Goal: Task Accomplishment & Management: Use online tool/utility

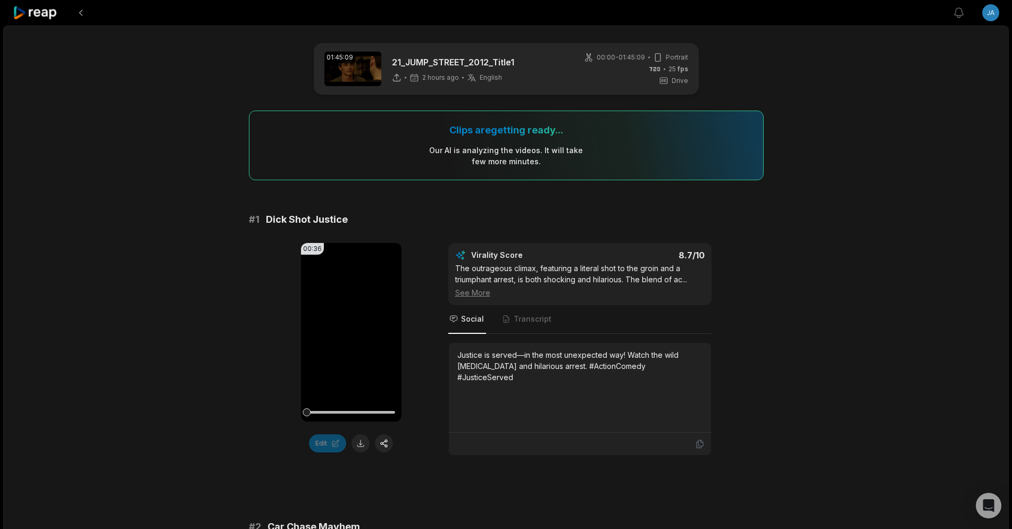
click at [549, 387] on div "Justice is served—in the most unexpected way! Watch the wild [MEDICAL_DATA] and…" at bounding box center [579, 387] width 245 height 77
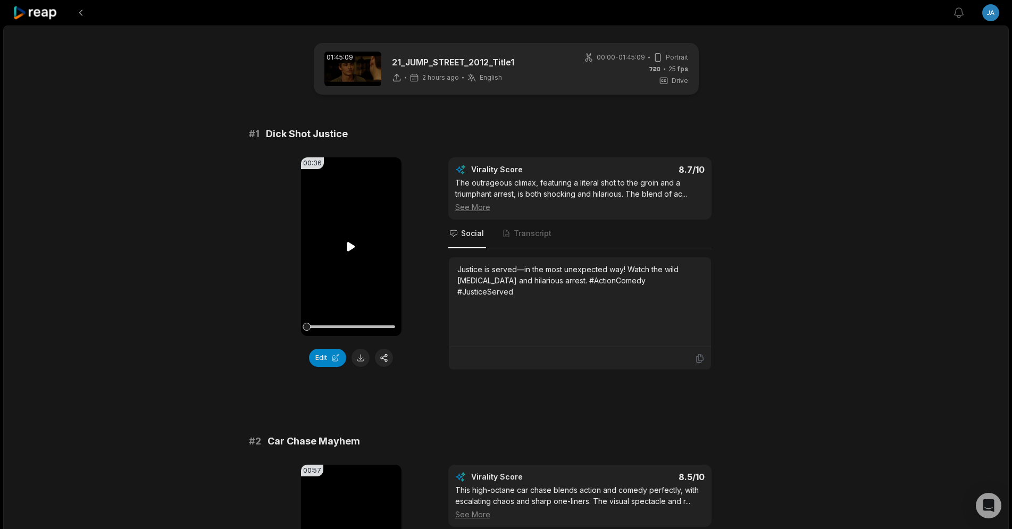
click at [354, 211] on video "Your browser does not support mp4 format." at bounding box center [351, 246] width 101 height 179
click at [347, 253] on icon at bounding box center [351, 246] width 13 height 13
click at [349, 244] on icon at bounding box center [351, 246] width 8 height 9
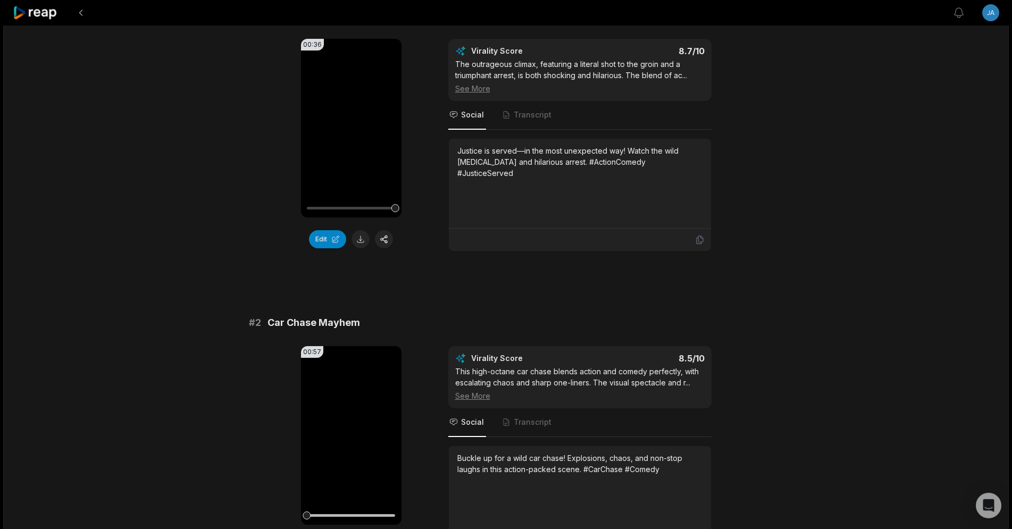
scroll to position [271, 0]
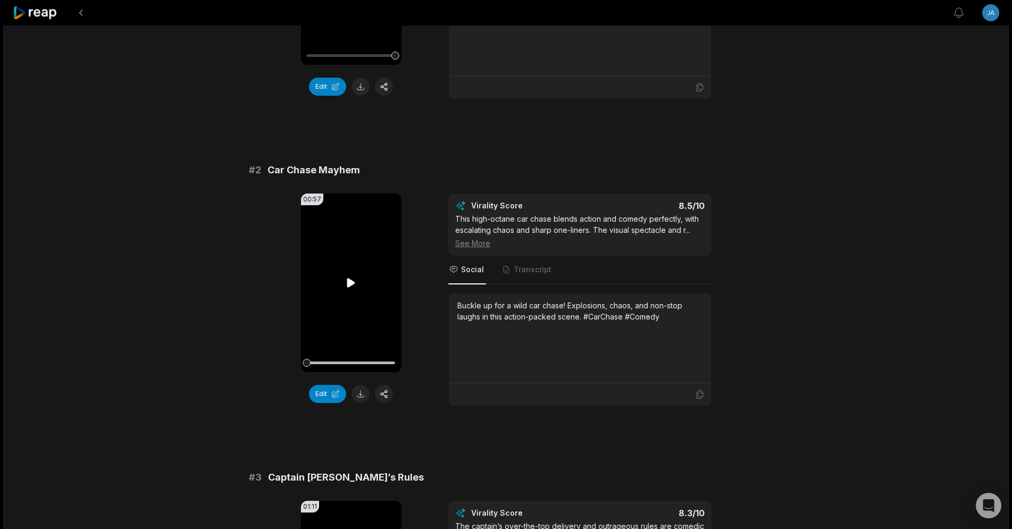
click at [351, 280] on icon at bounding box center [351, 282] width 8 height 9
click at [331, 396] on button "Edit" at bounding box center [327, 394] width 37 height 18
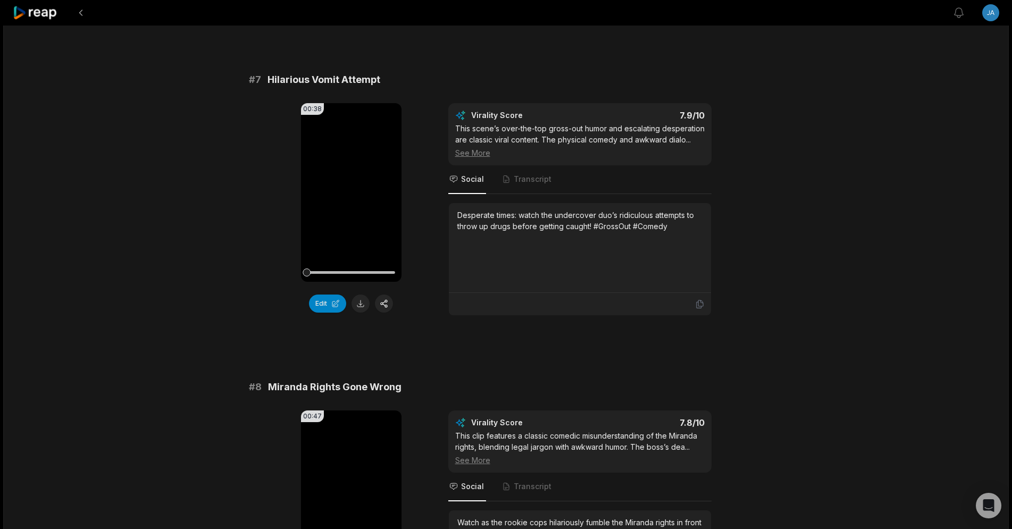
scroll to position [2724, 0]
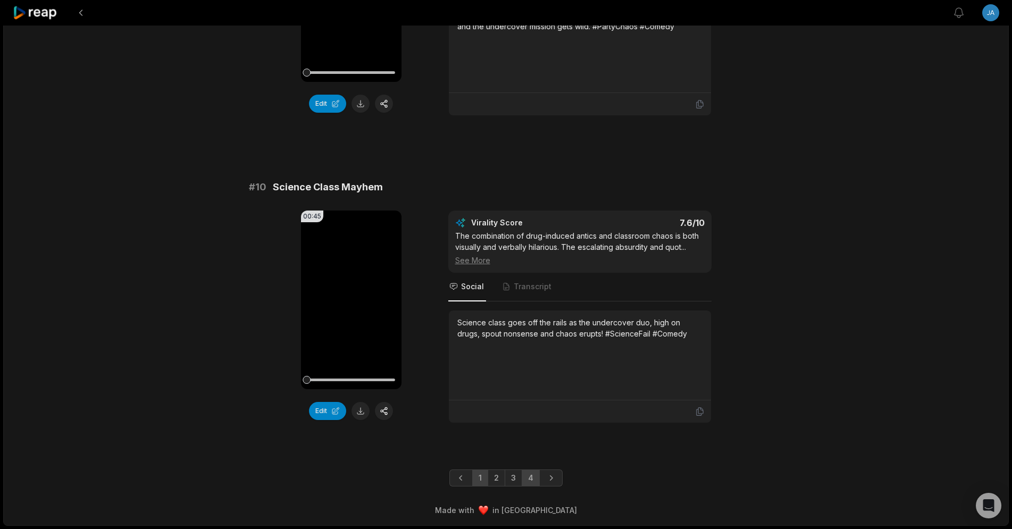
click at [533, 474] on link "4" at bounding box center [531, 478] width 18 height 17
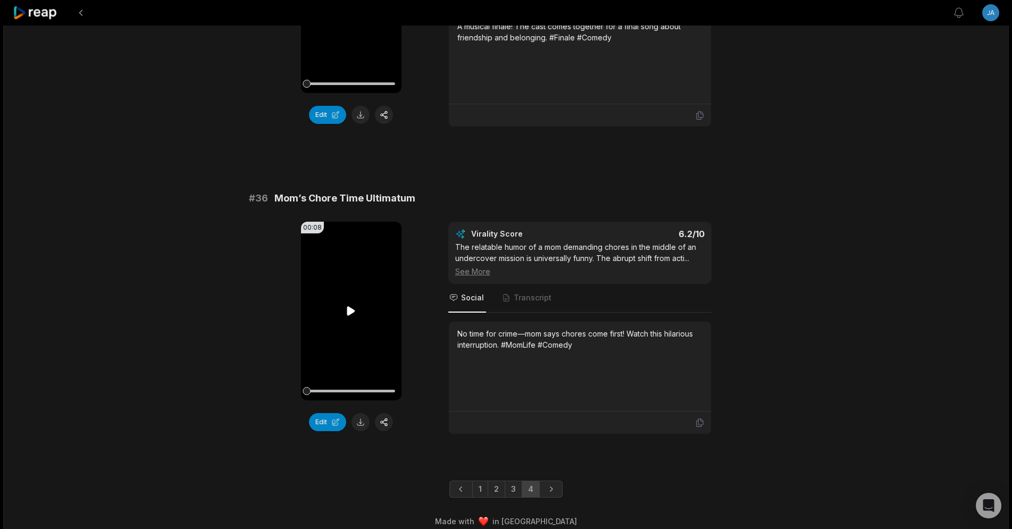
click at [348, 310] on video "Your browser does not support mp4 format." at bounding box center [351, 311] width 101 height 179
click at [554, 484] on icon "Next page" at bounding box center [551, 489] width 11 height 11
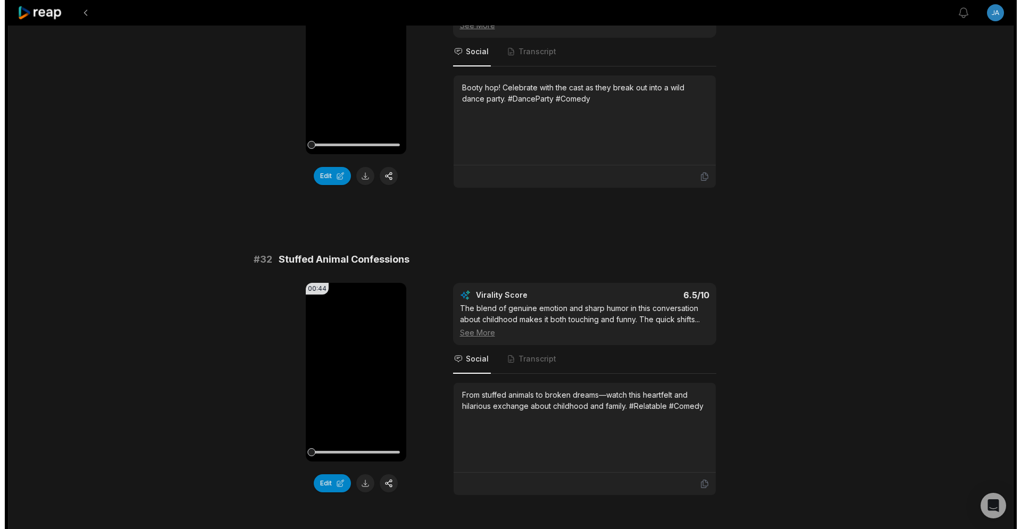
scroll to position [0, 0]
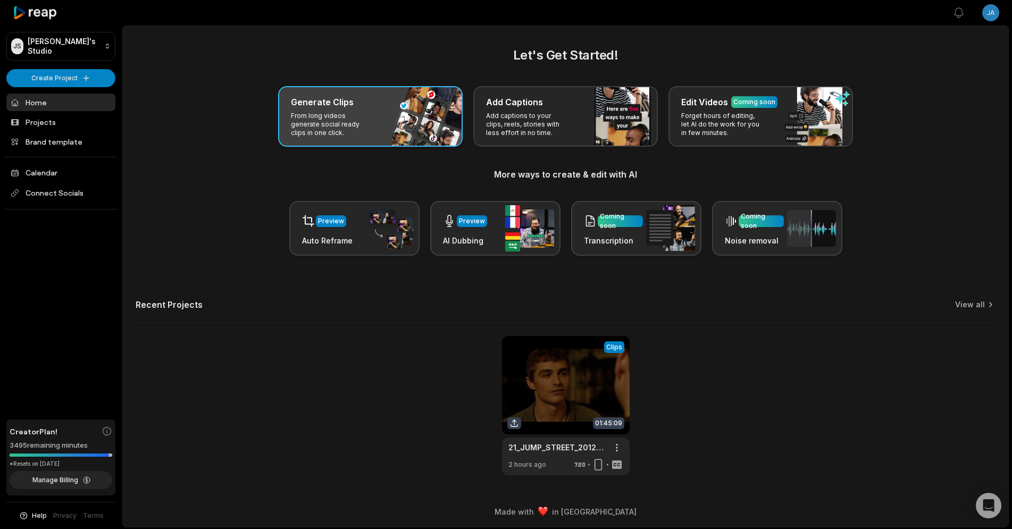
click at [324, 102] on h3 "Generate Clips" at bounding box center [322, 102] width 63 height 13
click at [365, 100] on div "Generate Clips" at bounding box center [370, 102] width 159 height 13
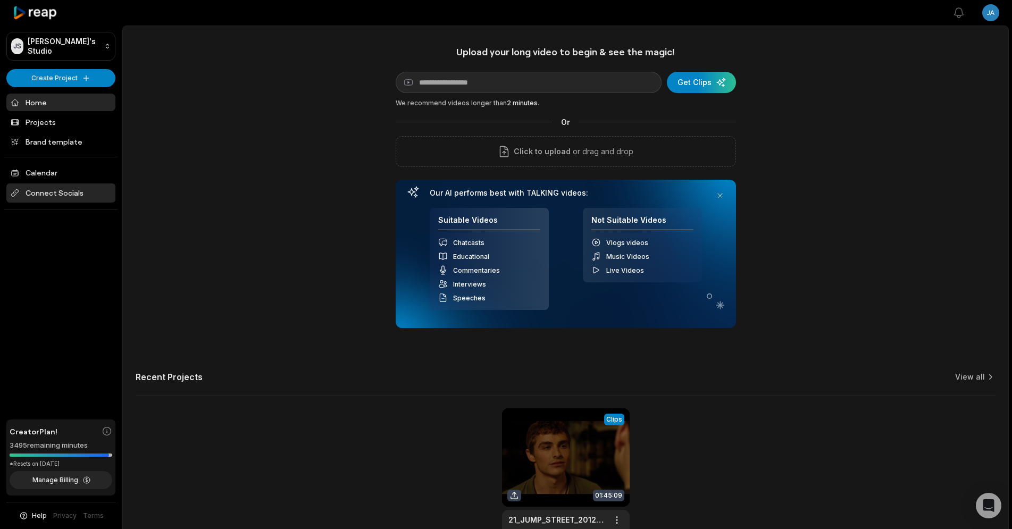
click at [61, 193] on span "Connect Socials" at bounding box center [60, 192] width 109 height 19
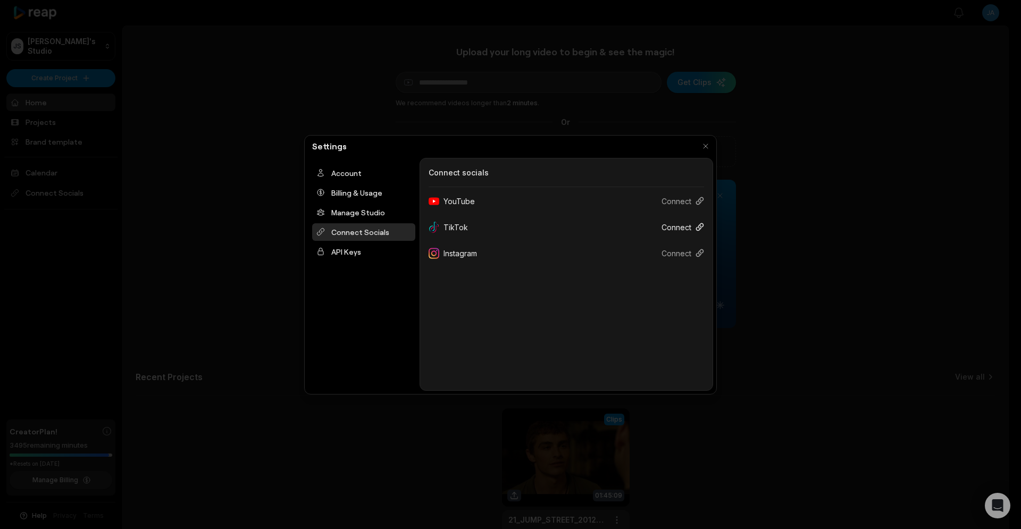
click at [673, 225] on button "Connect" at bounding box center [678, 228] width 51 height 20
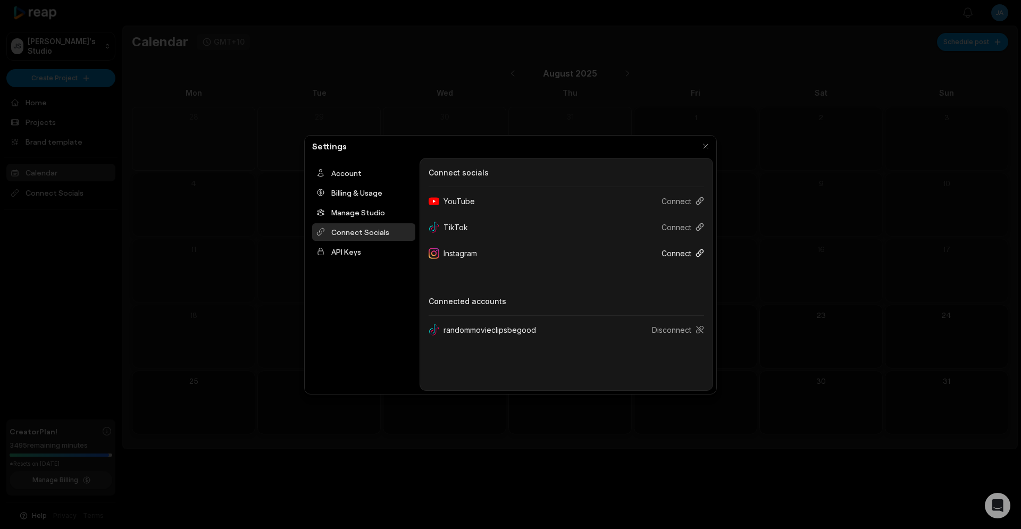
click at [671, 253] on button "Connect" at bounding box center [678, 254] width 51 height 20
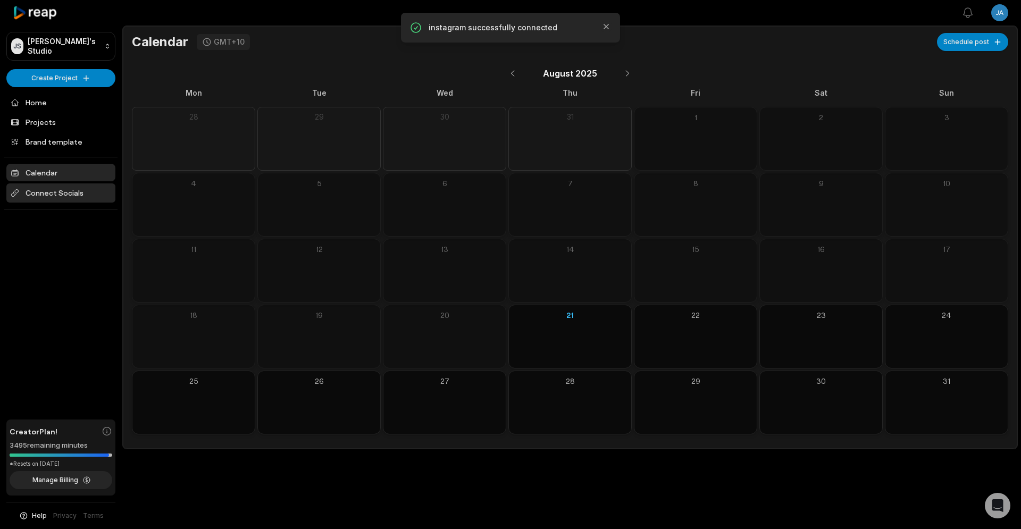
click at [44, 190] on span "Connect Socials" at bounding box center [60, 192] width 109 height 19
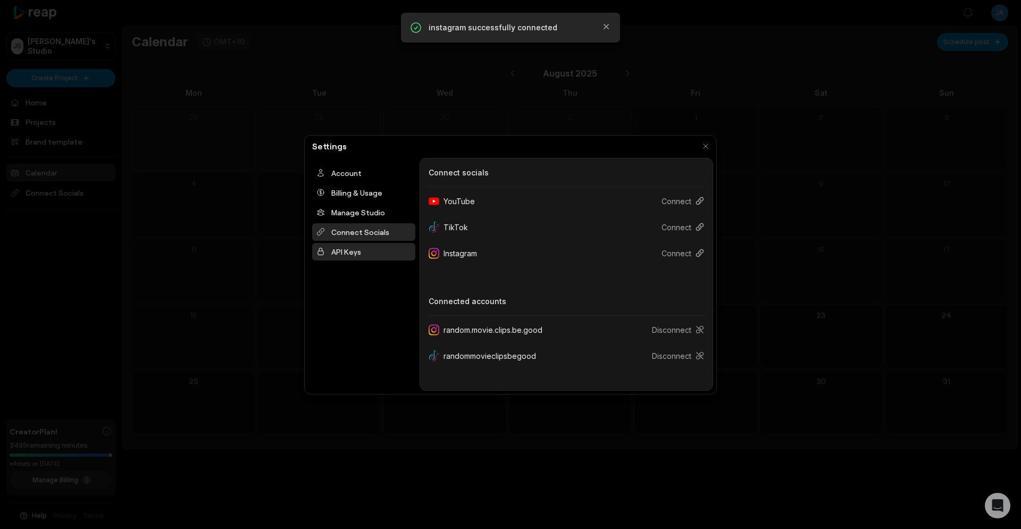
click at [348, 256] on div "API Keys" at bounding box center [363, 252] width 103 height 18
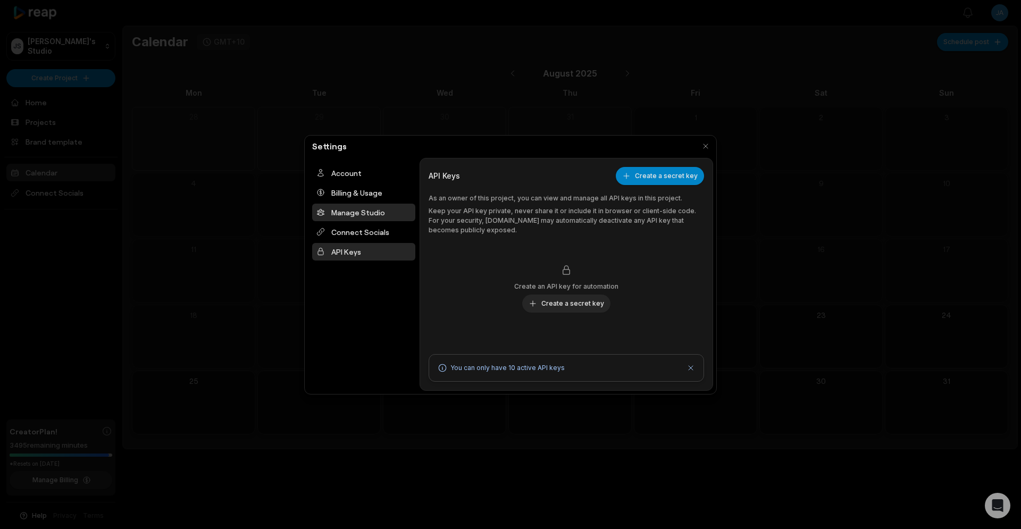
click at [356, 212] on div "Manage Studio" at bounding box center [363, 213] width 103 height 18
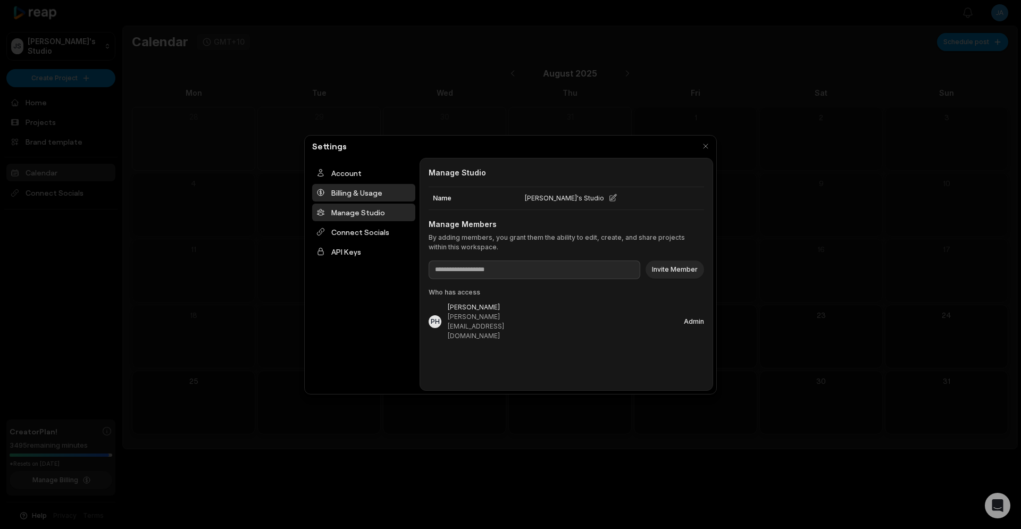
click at [357, 200] on div "Billing & Usage" at bounding box center [363, 193] width 103 height 18
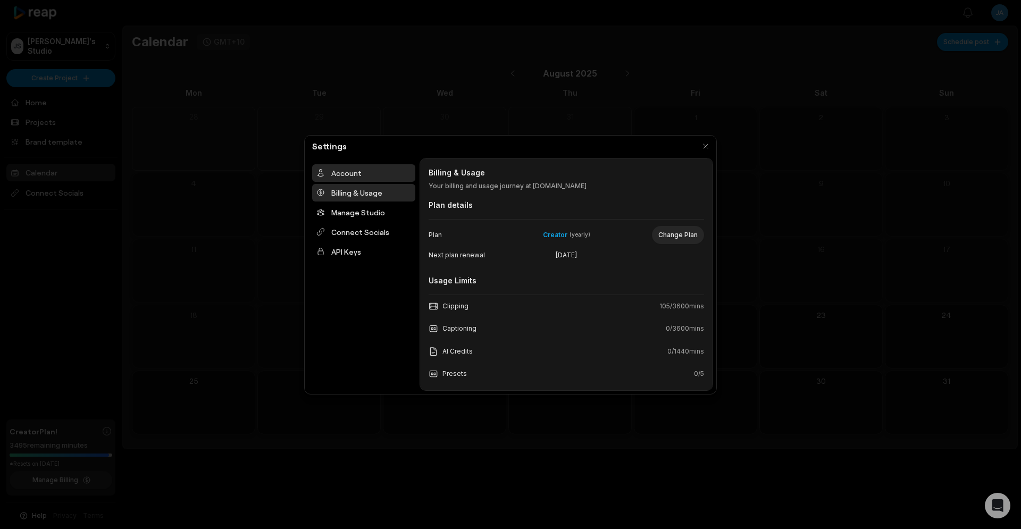
click at [338, 174] on div "Account" at bounding box center [363, 173] width 103 height 18
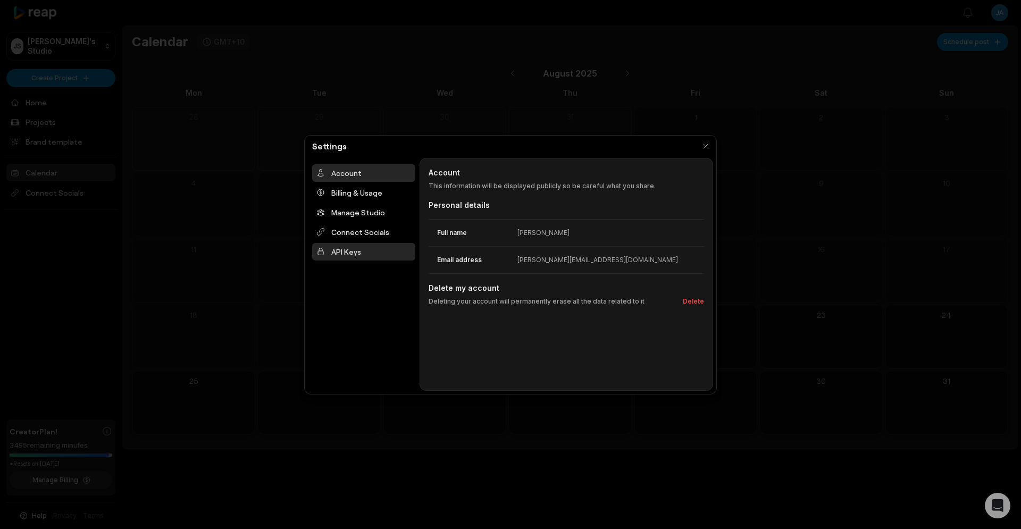
click at [348, 250] on div "API Keys" at bounding box center [363, 252] width 103 height 18
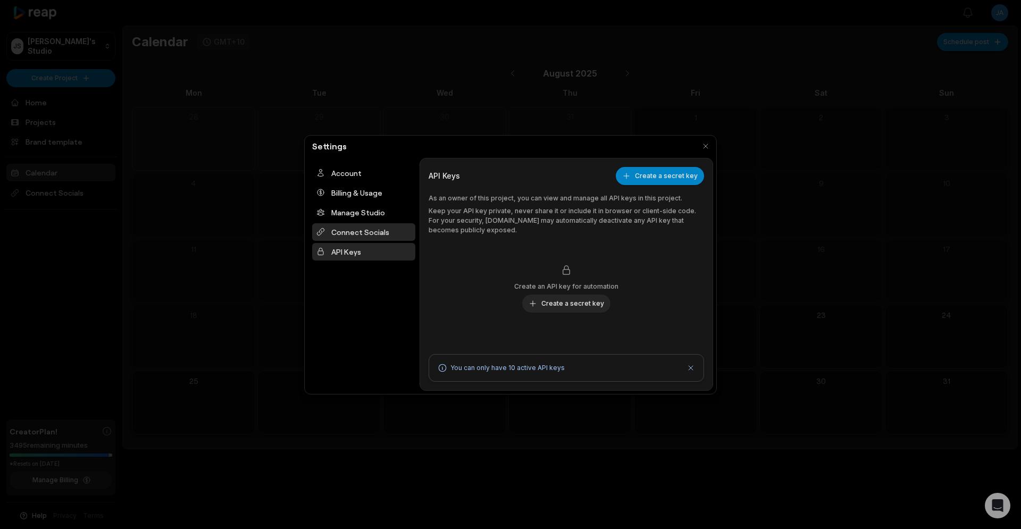
click at [356, 234] on div "Connect Socials" at bounding box center [363, 232] width 103 height 18
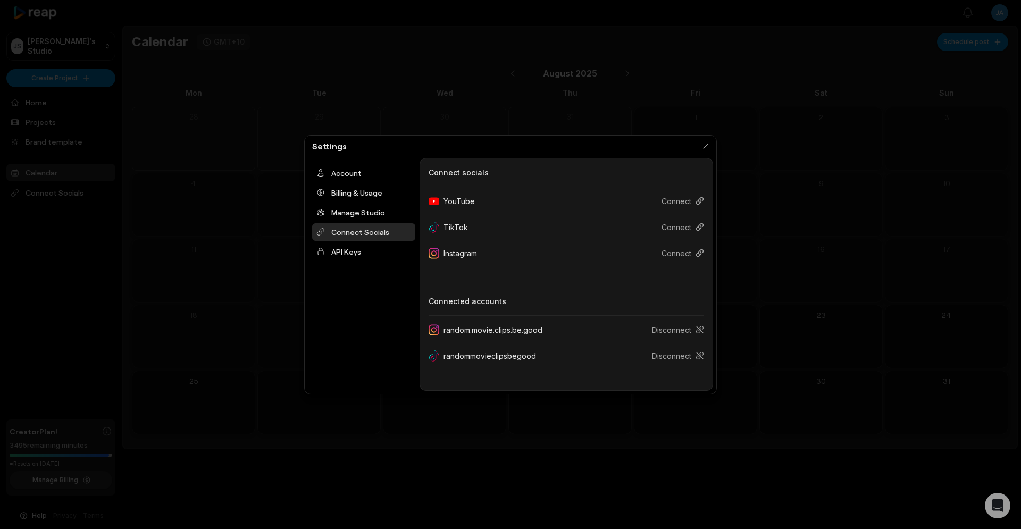
drag, startPoint x: 468, startPoint y: 266, endPoint x: 464, endPoint y: 275, distance: 9.5
click at [467, 268] on div "Connect Socials Connect socials YouTube Connect TikTok Connect Instagram Connec…" at bounding box center [567, 274] width 294 height 233
click at [464, 275] on div "Connect Socials Connect socials YouTube Connect TikTok Connect Instagram Connec…" at bounding box center [567, 274] width 294 height 233
click at [674, 200] on button "Connect" at bounding box center [678, 201] width 51 height 20
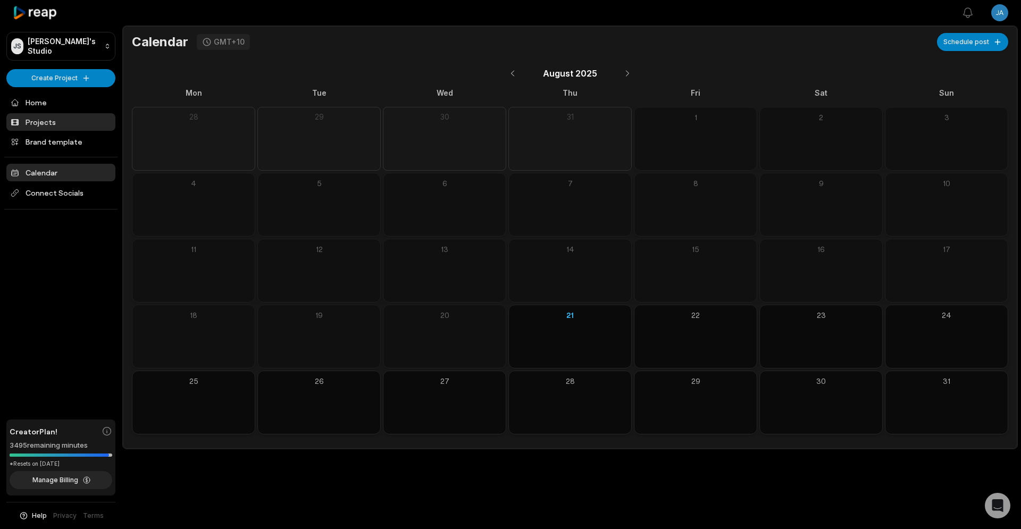
click at [37, 120] on link "Projects" at bounding box center [60, 122] width 109 height 18
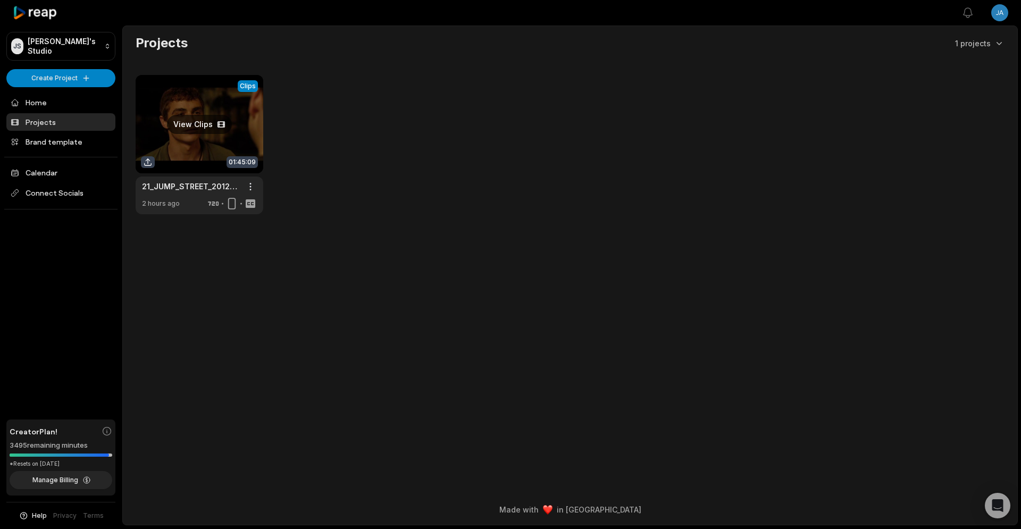
click at [200, 122] on link at bounding box center [200, 144] width 128 height 139
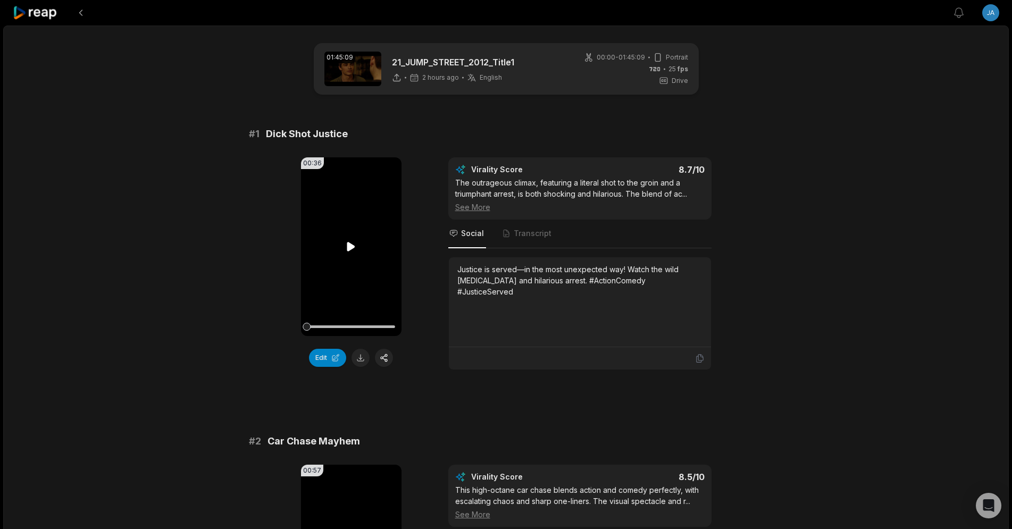
click at [349, 247] on icon at bounding box center [351, 246] width 8 height 9
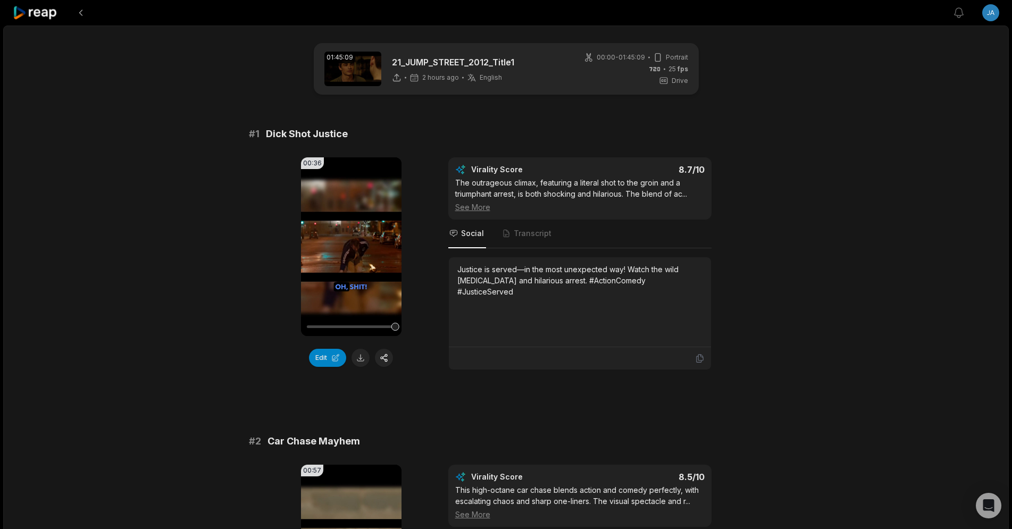
click at [531, 228] on span "Transcript" at bounding box center [527, 234] width 53 height 29
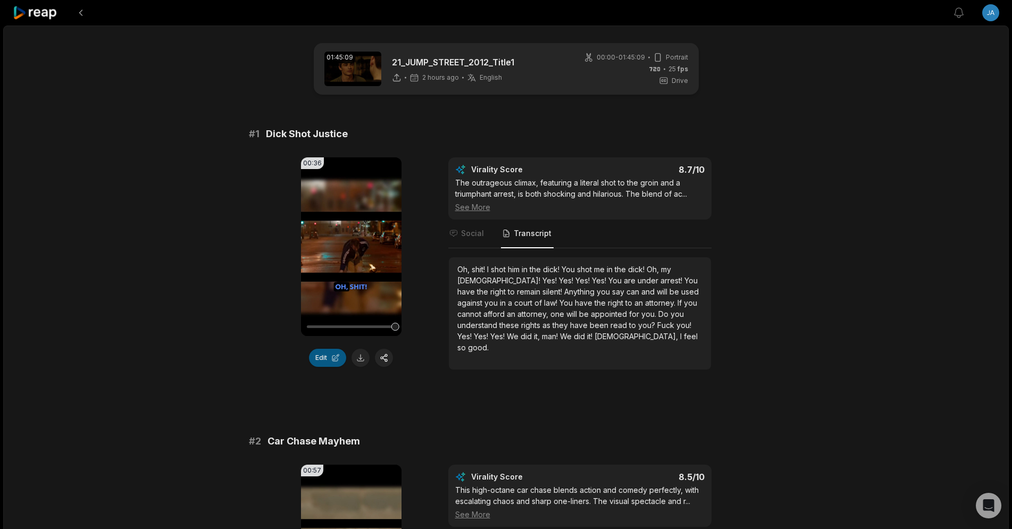
click at [317, 364] on button "Edit" at bounding box center [327, 358] width 37 height 18
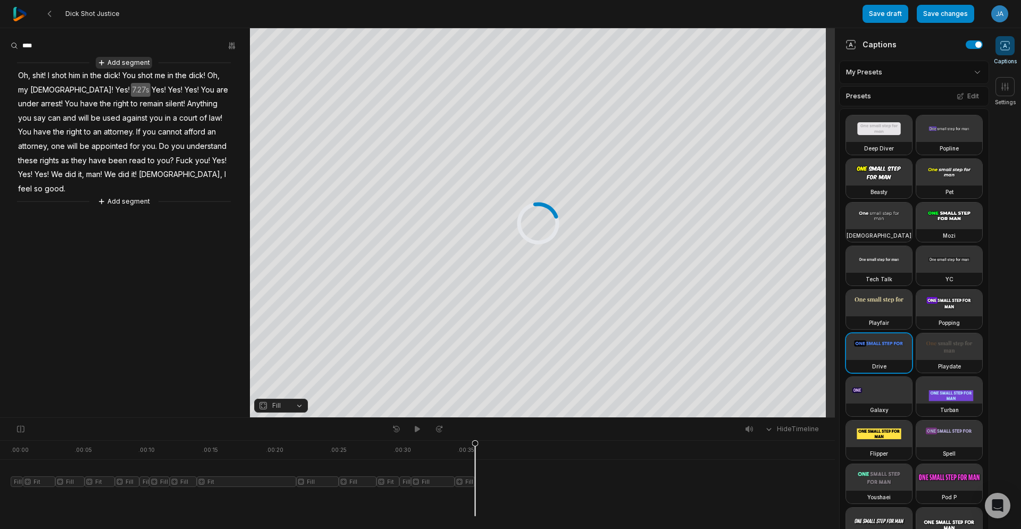
click at [121, 61] on button "Add segment" at bounding box center [124, 63] width 56 height 12
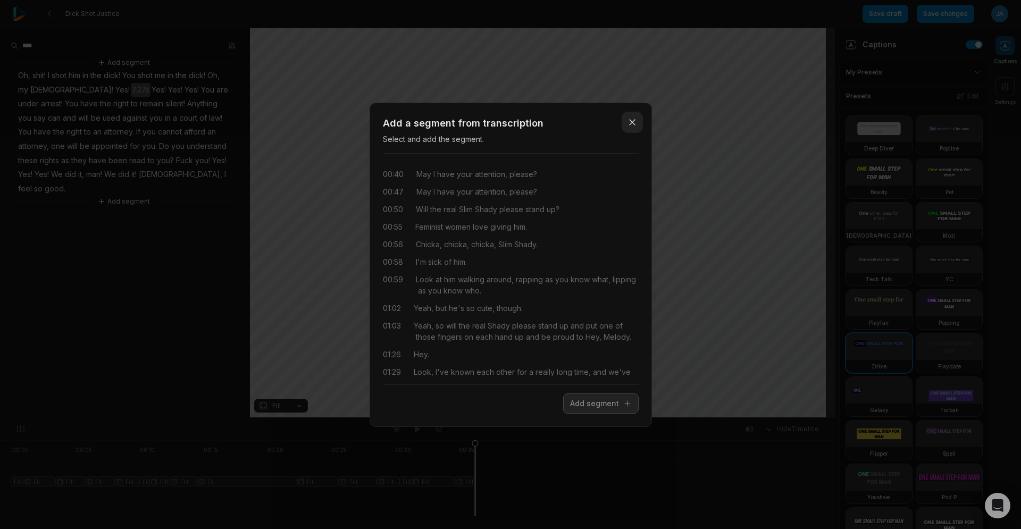
click at [633, 123] on icon "button" at bounding box center [632, 122] width 5 height 5
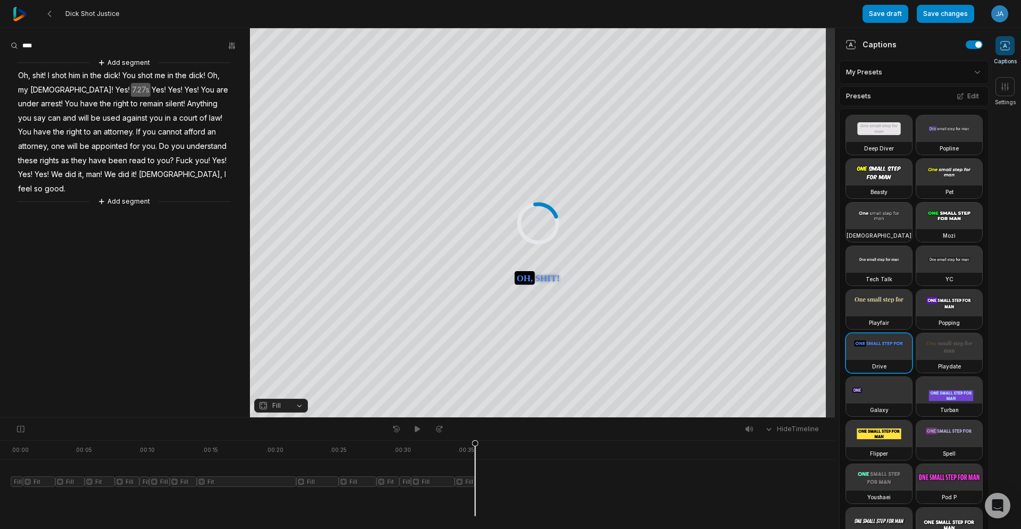
click at [503, 497] on div at bounding box center [418, 502] width 814 height 28
click at [14, 454] on div at bounding box center [243, 478] width 464 height 76
drag, startPoint x: 13, startPoint y: 445, endPoint x: 8, endPoint y: 445, distance: 5.3
click at [8, 445] on icon at bounding box center [10, 480] width 6 height 81
click at [302, 404] on button "Fill" at bounding box center [281, 406] width 54 height 14
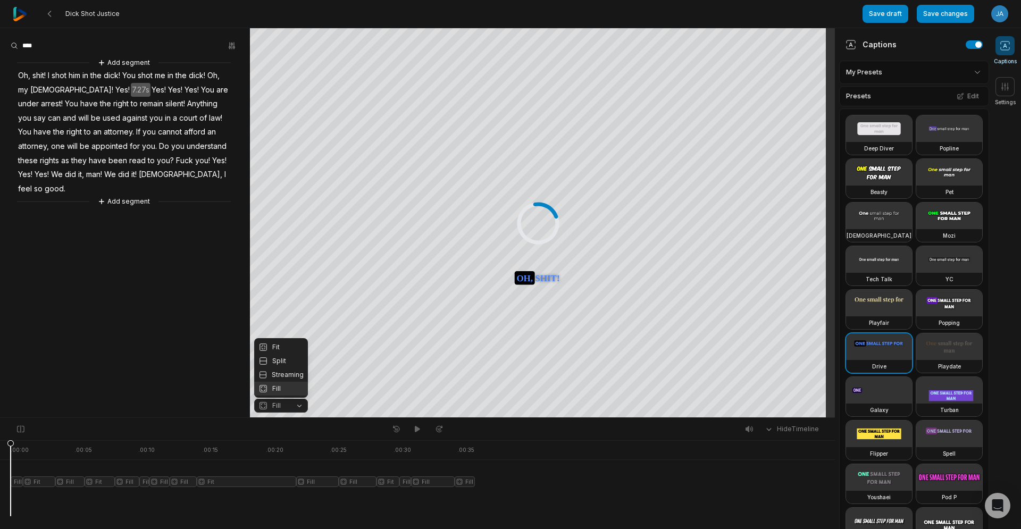
click at [302, 404] on button "Fill" at bounding box center [281, 406] width 54 height 14
click at [1006, 92] on span at bounding box center [1005, 86] width 19 height 19
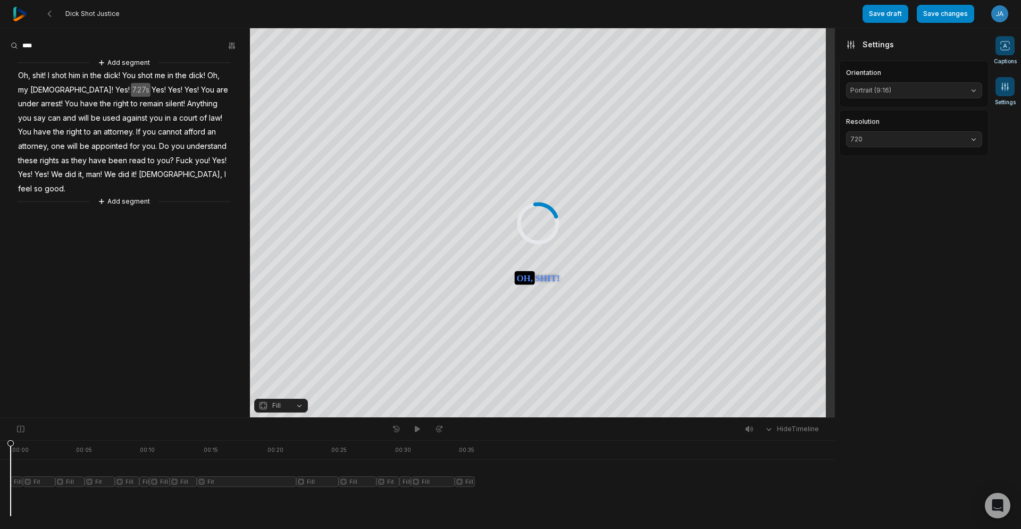
click at [1003, 44] on icon at bounding box center [1005, 45] width 11 height 11
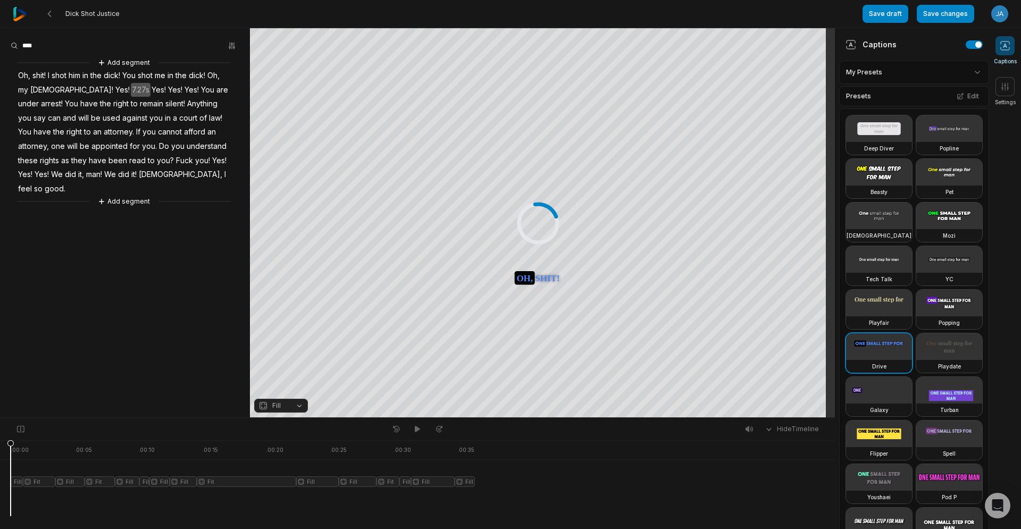
click at [1007, 135] on div "Captions Settings" at bounding box center [1005, 278] width 32 height 501
click at [1000, 506] on icon "Open Intercom Messenger" at bounding box center [997, 506] width 12 height 14
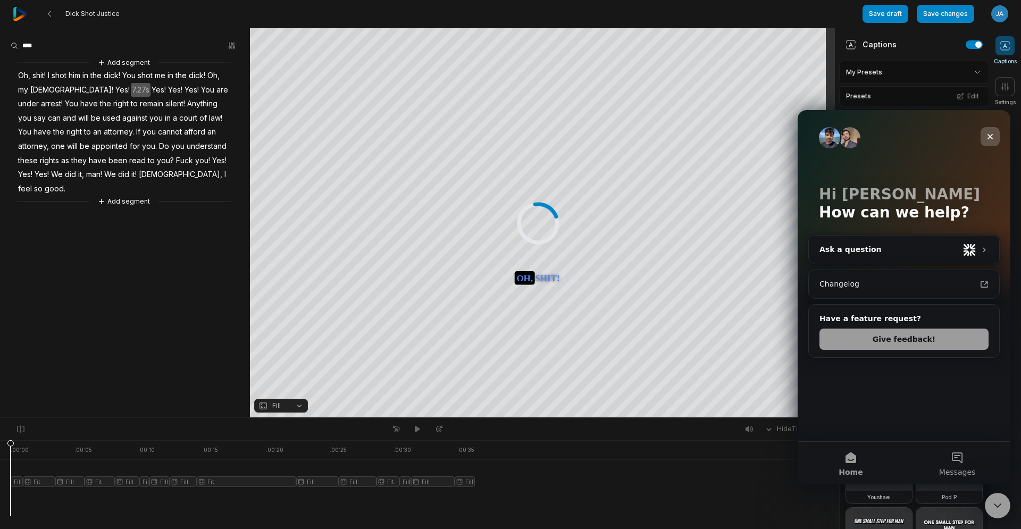
click at [993, 135] on icon "Close" at bounding box center [990, 136] width 9 height 9
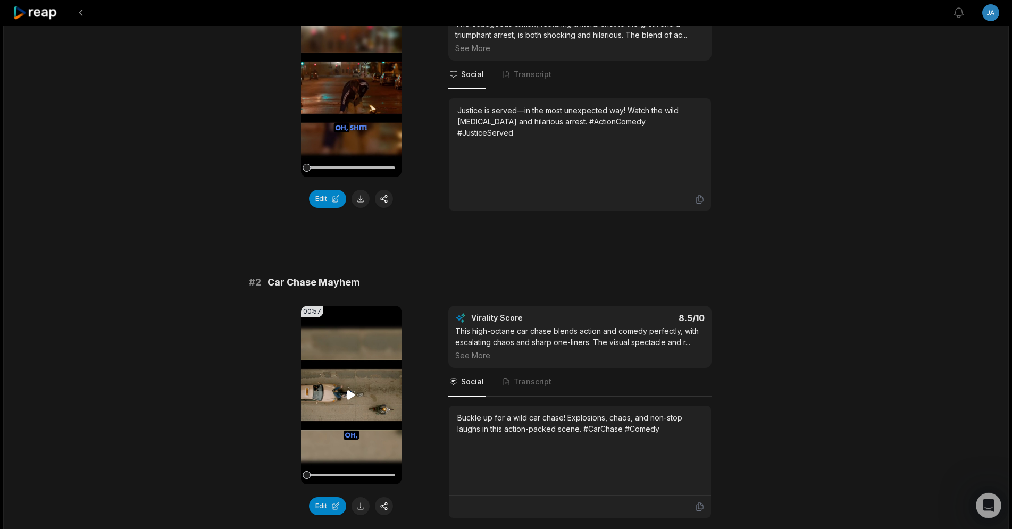
scroll to position [217, 0]
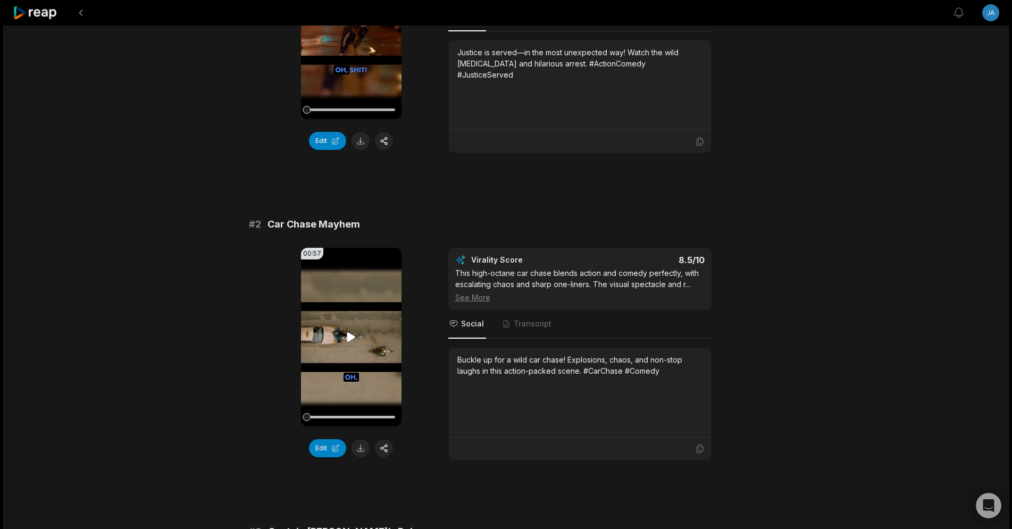
click at [349, 339] on icon at bounding box center [351, 336] width 8 height 9
click at [320, 340] on video "Your browser does not support mp4 format." at bounding box center [351, 337] width 101 height 179
click at [329, 417] on div at bounding box center [351, 417] width 88 height 3
click at [349, 324] on video "Your browser does not support mp4 format." at bounding box center [351, 337] width 101 height 179
click at [351, 342] on icon at bounding box center [351, 337] width 13 height 13
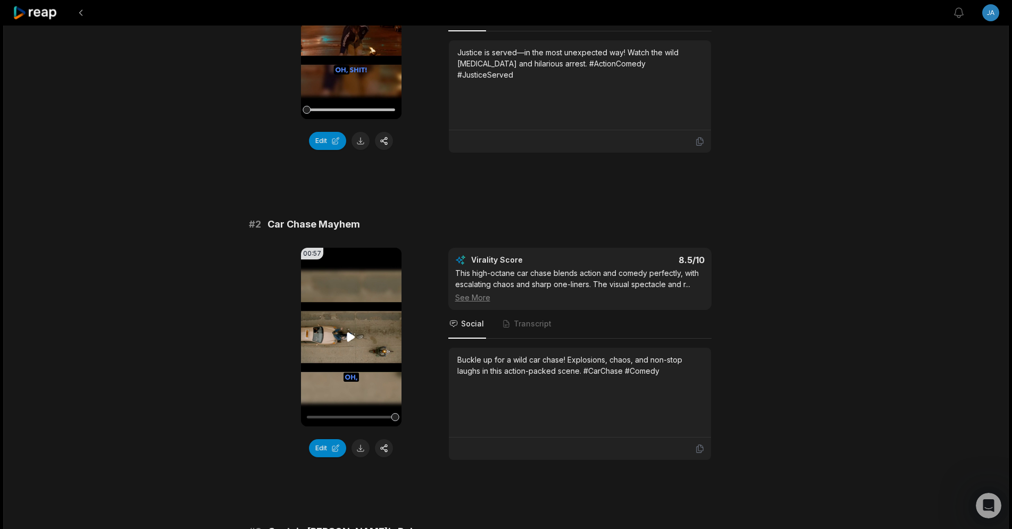
click at [352, 415] on div at bounding box center [351, 417] width 88 height 19
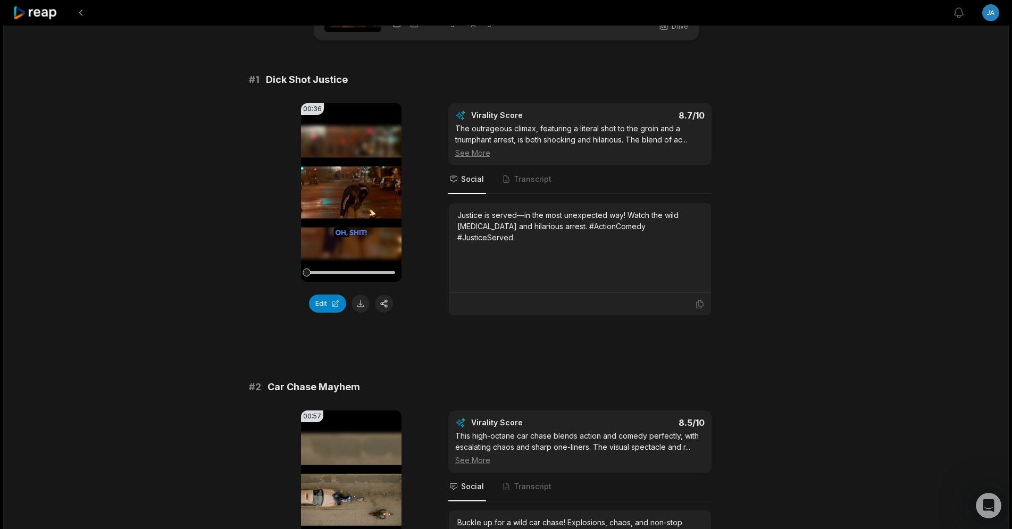
scroll to position [0, 0]
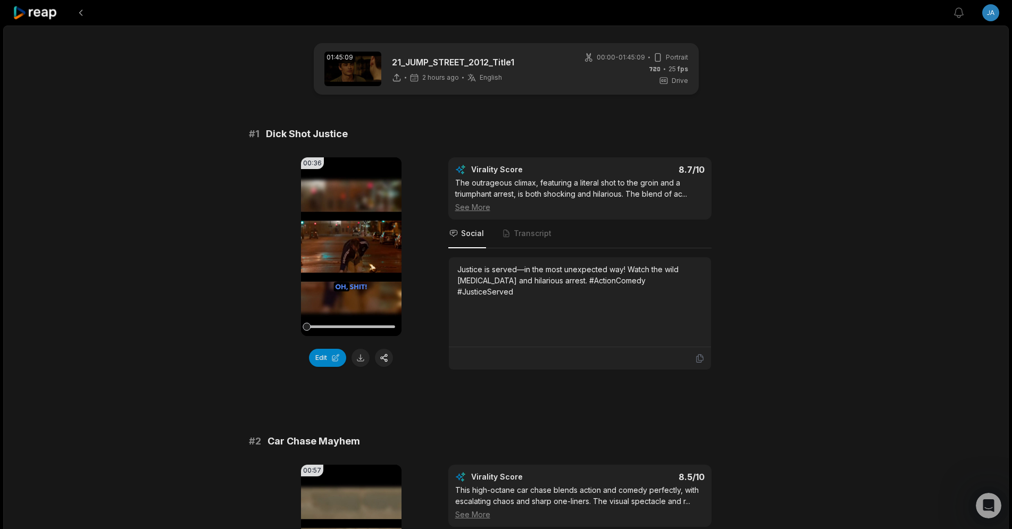
click at [31, 20] on icon at bounding box center [35, 13] width 45 height 14
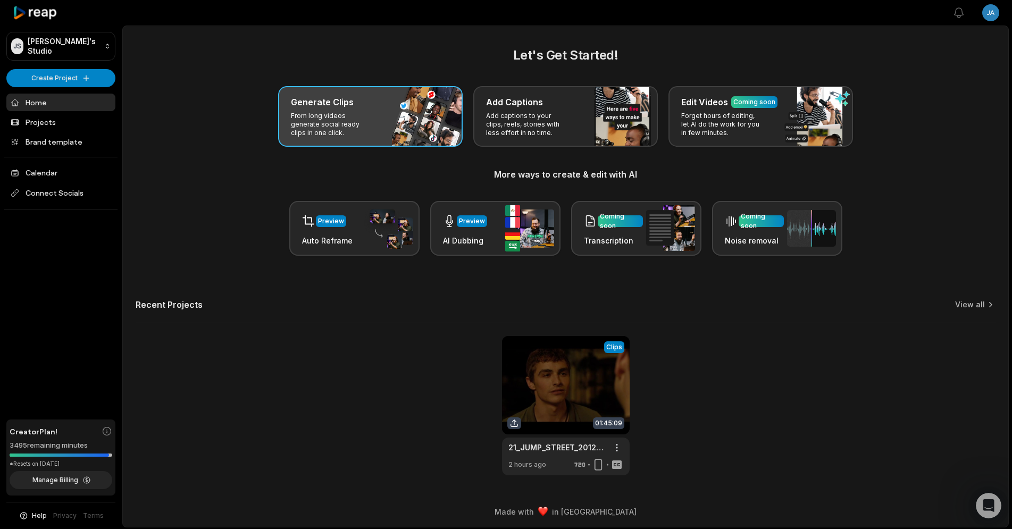
click at [363, 108] on div "Generate Clips" at bounding box center [370, 102] width 159 height 13
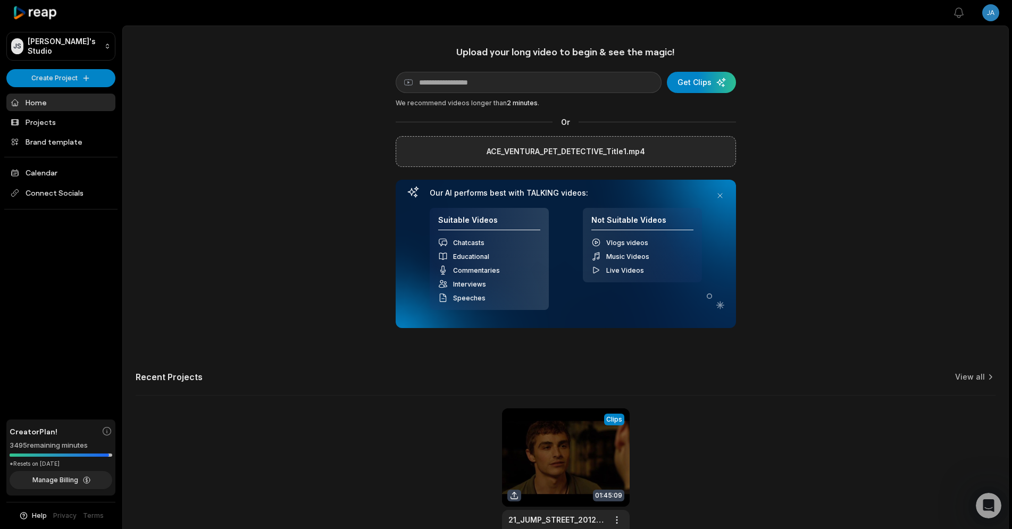
click at [814, 136] on div "Upload your long video to begin & see the magic! YouTube link Get Clips We reco…" at bounding box center [565, 297] width 885 height 502
click at [611, 153] on label "ACE_VENTURA_PET_DETECTIVE_Title1.mp4" at bounding box center [566, 151] width 158 height 13
click at [0, 0] on input "ACE_VENTURA_PET_DETECTIVE_Title1.mp4" at bounding box center [0, 0] width 0 height 0
click at [831, 158] on div "Upload your long video to begin & see the magic! YouTube link Get Clips We reco…" at bounding box center [565, 297] width 885 height 502
click at [45, 169] on link "Calendar" at bounding box center [60, 173] width 109 height 18
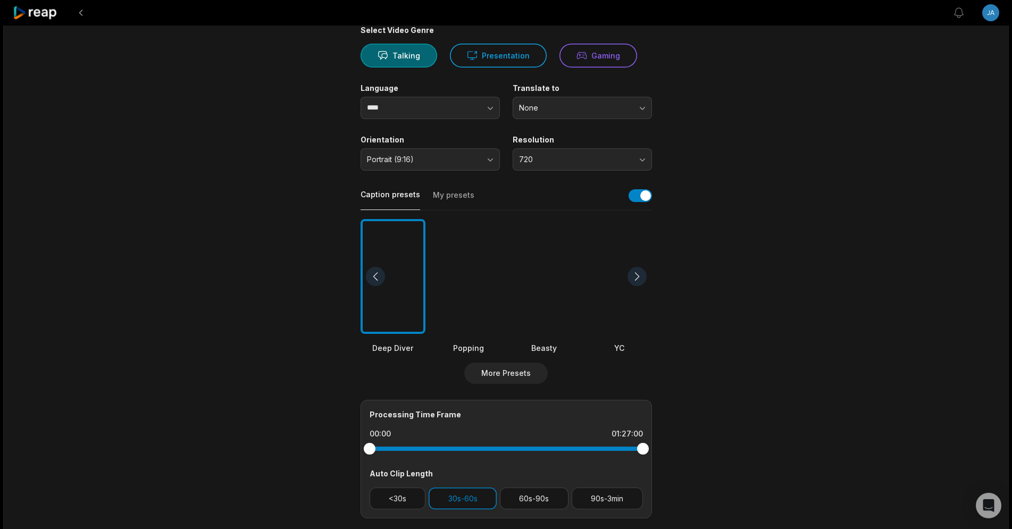
scroll to position [108, 0]
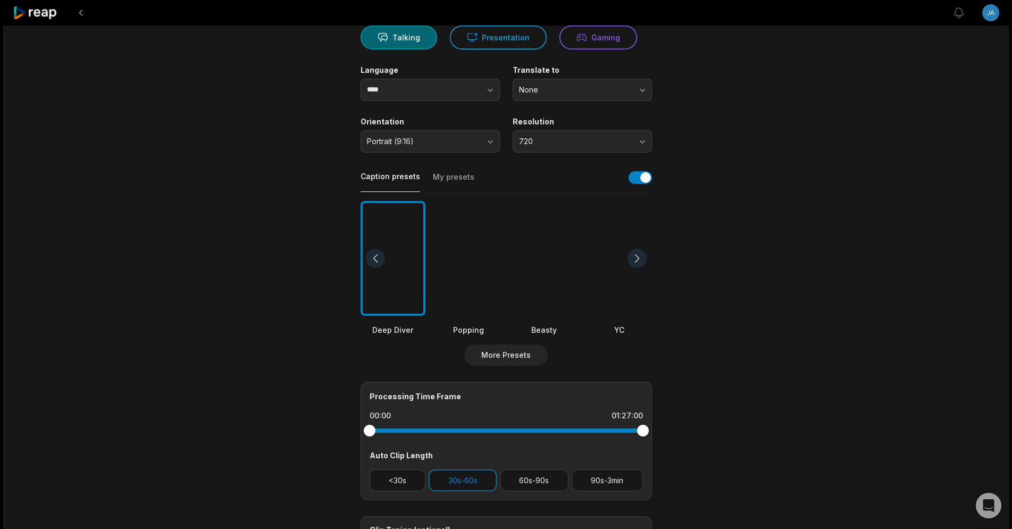
click at [638, 257] on div at bounding box center [637, 258] width 19 height 19
click at [609, 281] on div at bounding box center [619, 258] width 65 height 115
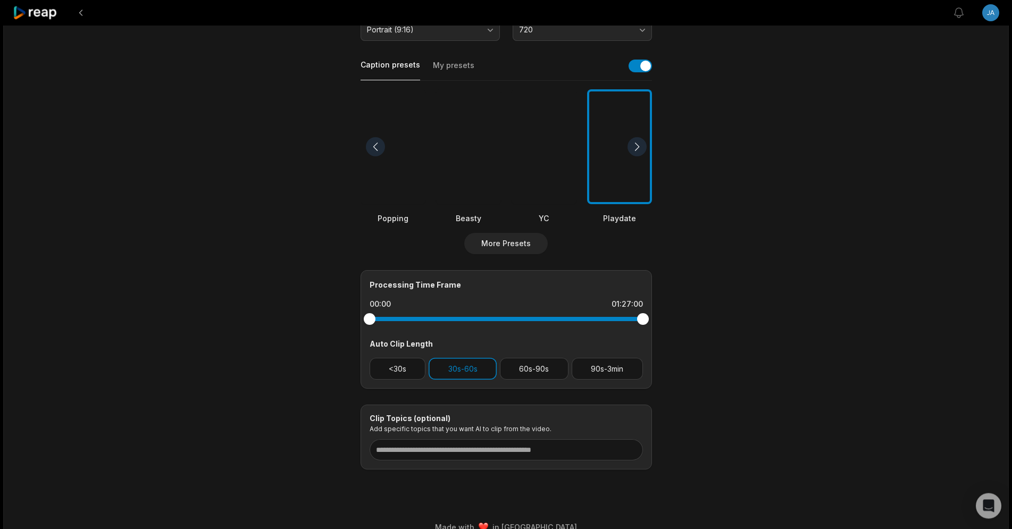
scroll to position [237, 0]
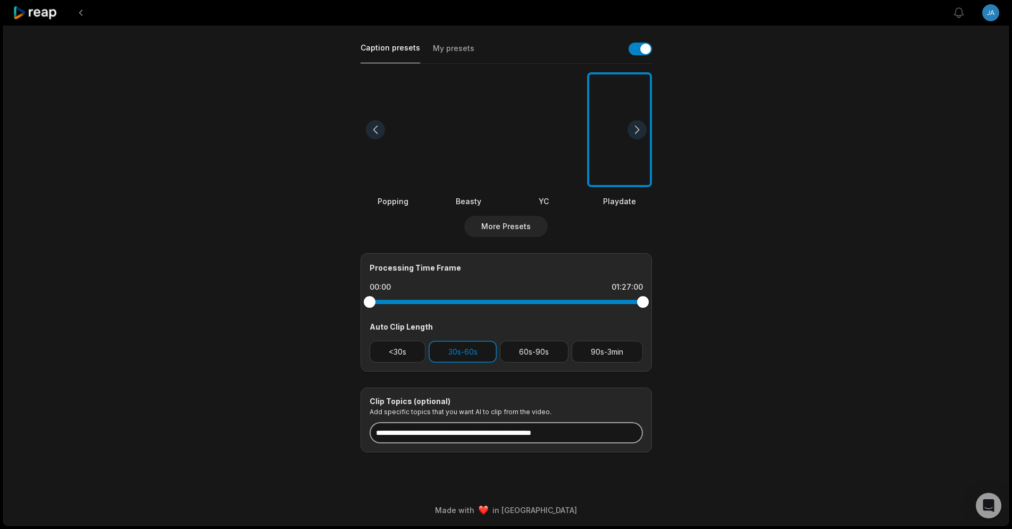
click at [489, 428] on input at bounding box center [506, 432] width 273 height 21
drag, startPoint x: 441, startPoint y: 433, endPoint x: 298, endPoint y: 434, distance: 142.5
click at [370, 434] on input "**********" at bounding box center [506, 432] width 273 height 21
drag, startPoint x: 454, startPoint y: 432, endPoint x: 304, endPoint y: 434, distance: 150.0
click at [370, 434] on input "**********" at bounding box center [506, 432] width 273 height 21
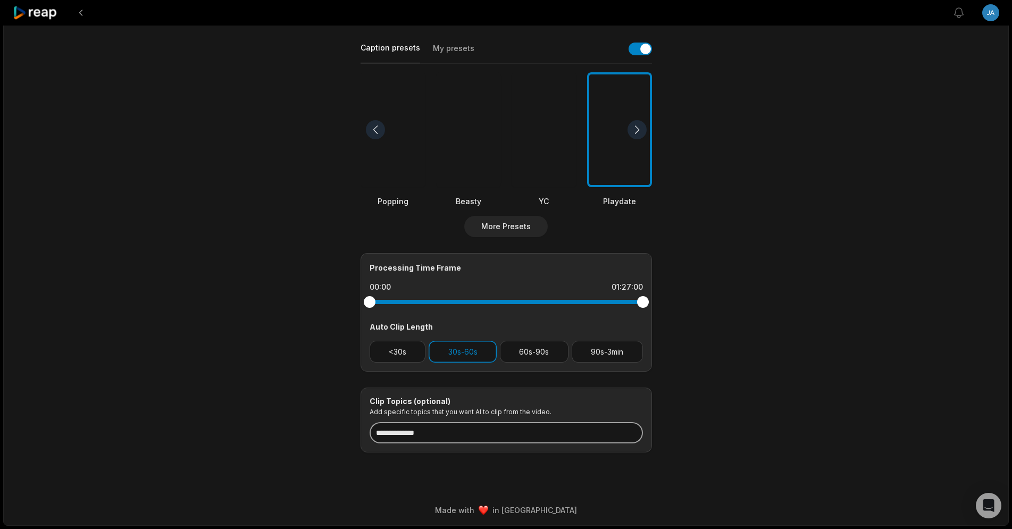
paste input "*"
type input "**********"
click at [738, 279] on main "**********" at bounding box center [506, 129] width 515 height 647
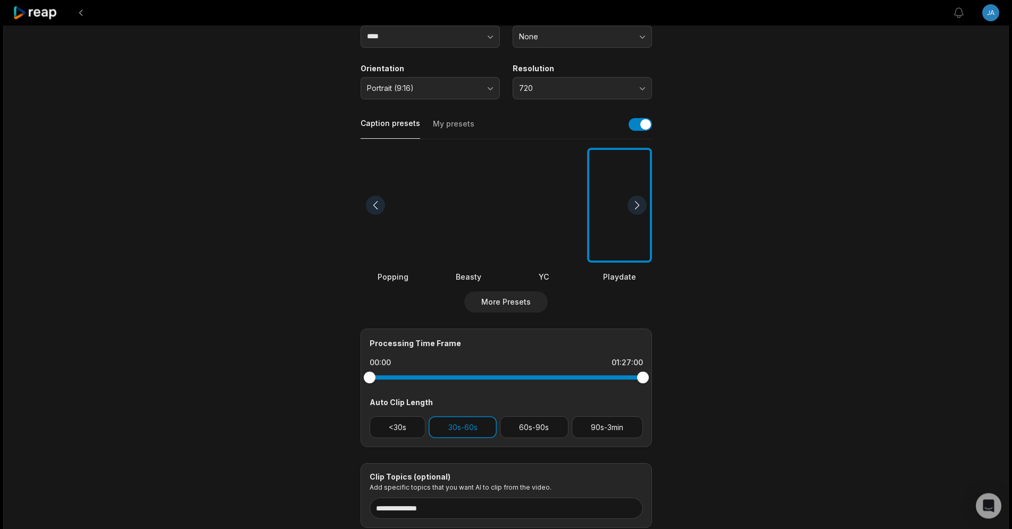
scroll to position [0, 0]
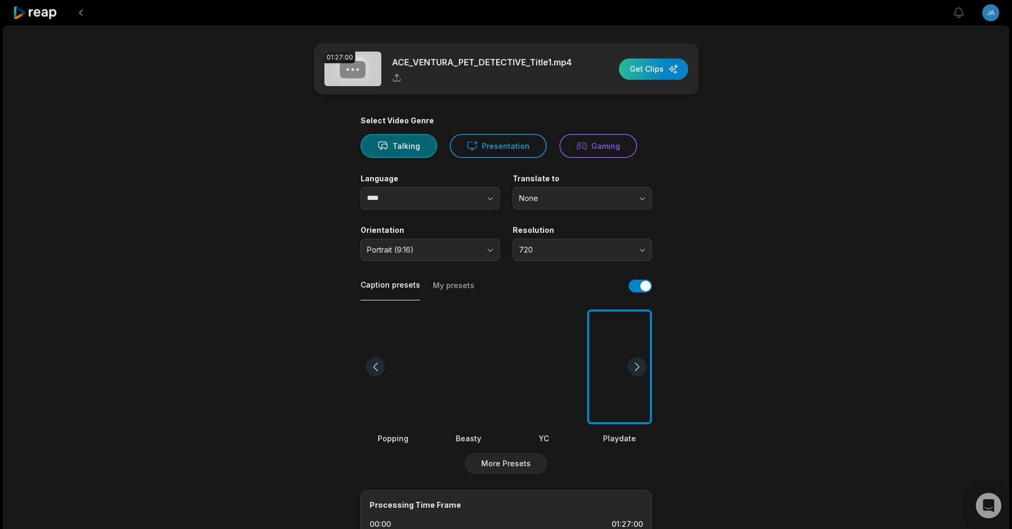
click at [645, 66] on div "button" at bounding box center [653, 68] width 69 height 21
